Goal: Find specific page/section: Find specific page/section

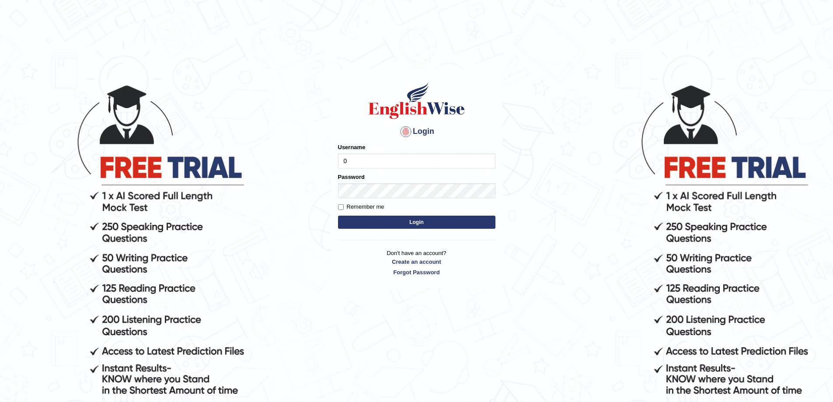
type input "0425200959"
click at [338, 216] on button "Login" at bounding box center [416, 222] width 157 height 13
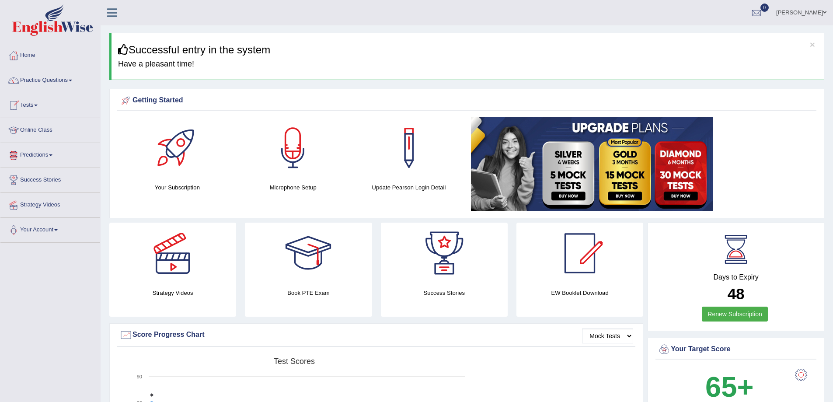
click at [31, 129] on link "Online Class" at bounding box center [50, 129] width 100 height 22
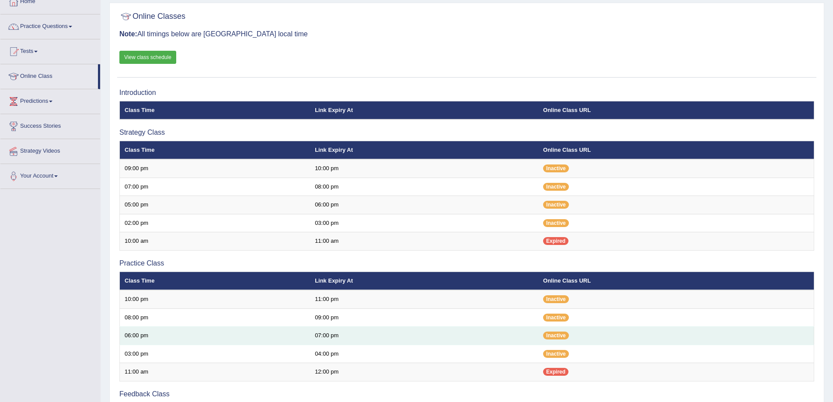
scroll to position [37, 0]
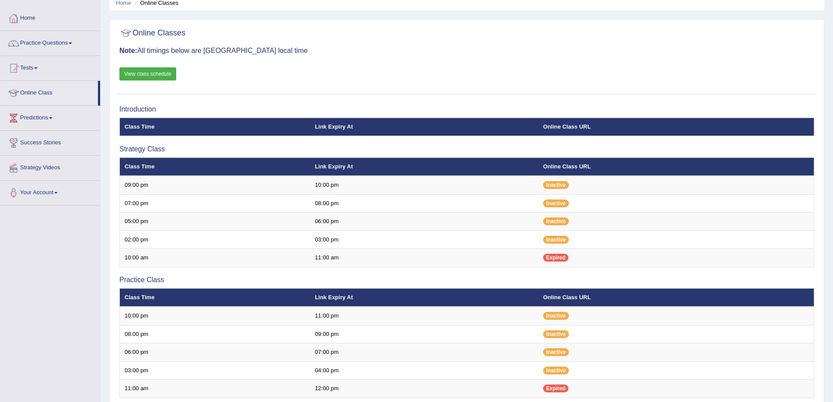
click at [156, 70] on link "View class schedule" at bounding box center [147, 73] width 57 height 13
